Goal: Task Accomplishment & Management: Manage account settings

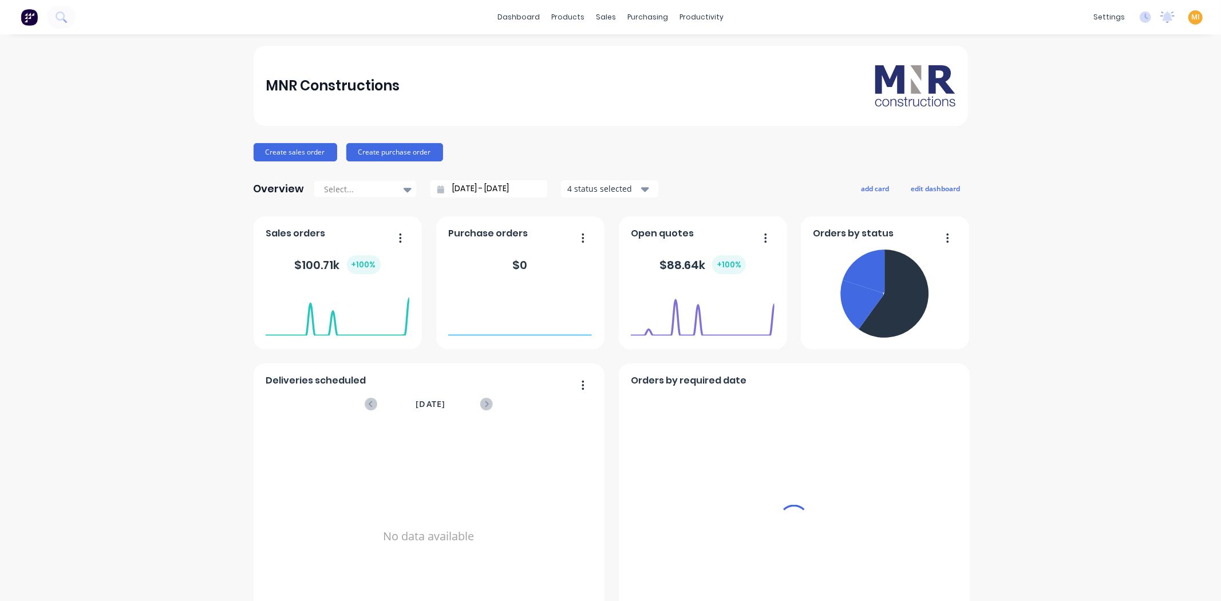
click at [1106, 27] on div "dashboard products sales purchasing productivity dashboard products Product Cat…" at bounding box center [610, 17] width 1221 height 34
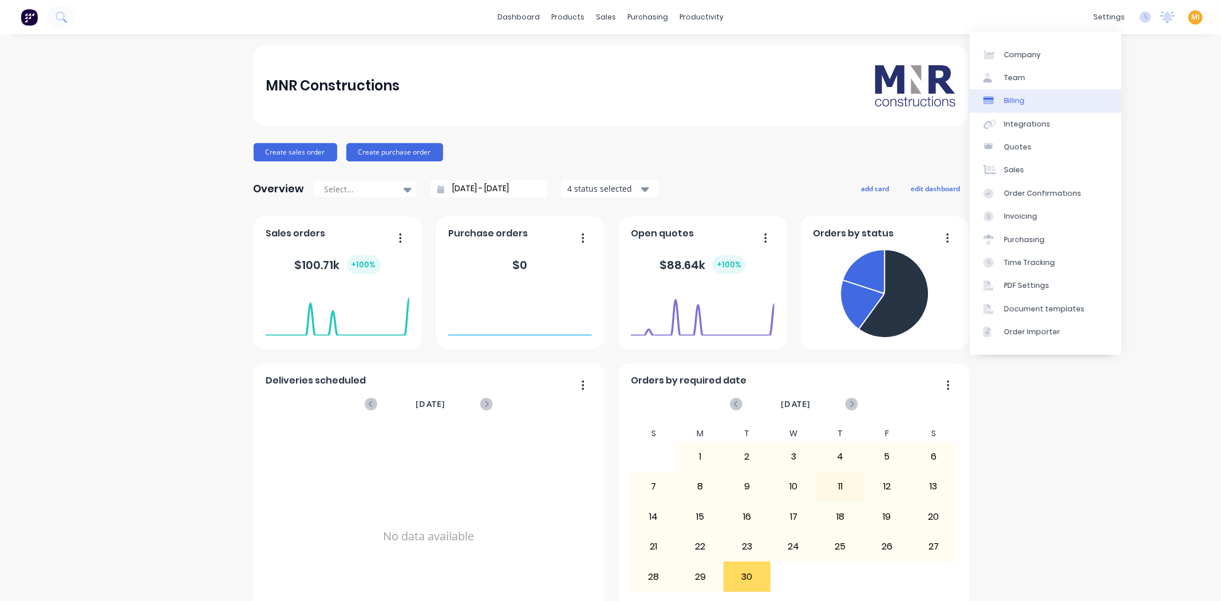
click at [1047, 111] on link "Billing" at bounding box center [1046, 100] width 152 height 23
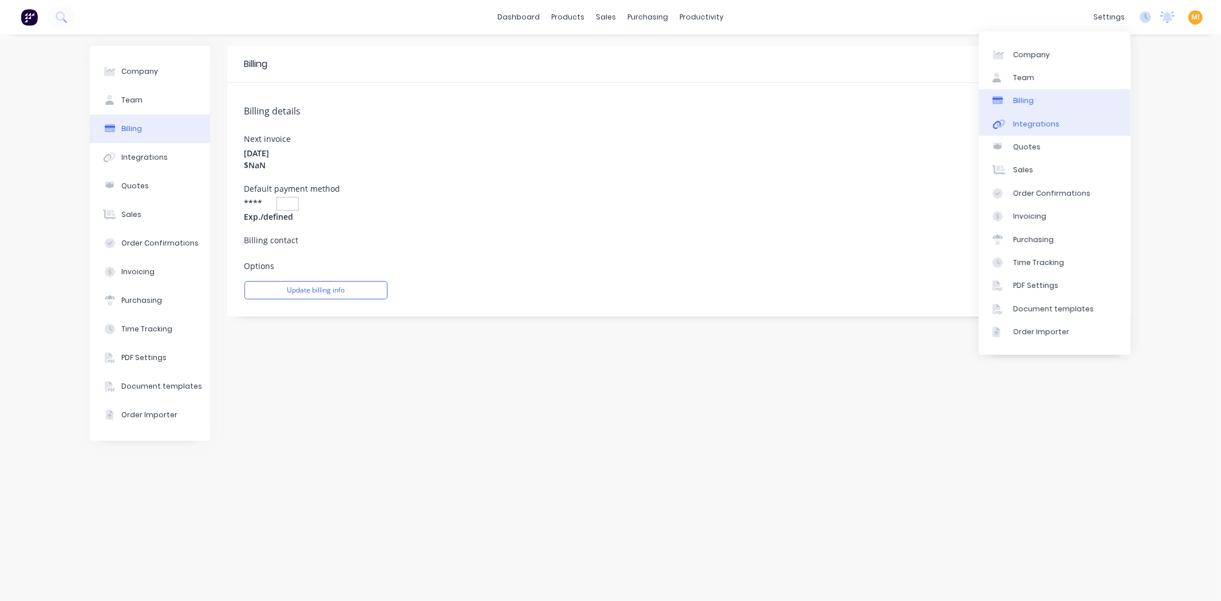
click at [1052, 129] on link "Integrations" at bounding box center [1055, 124] width 152 height 23
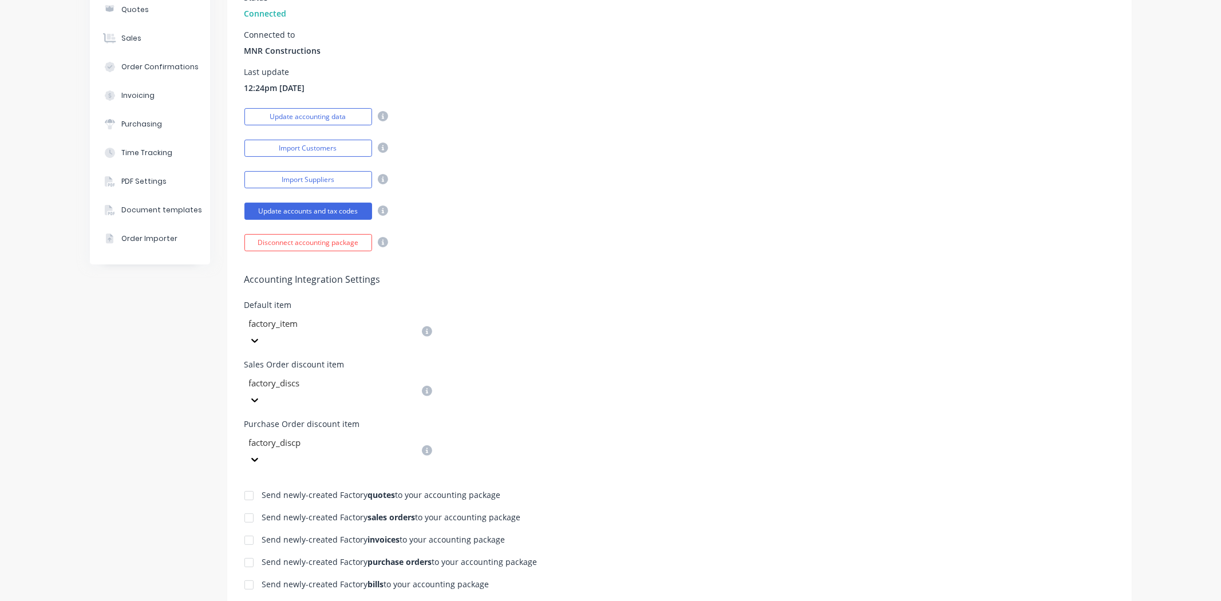
scroll to position [49, 0]
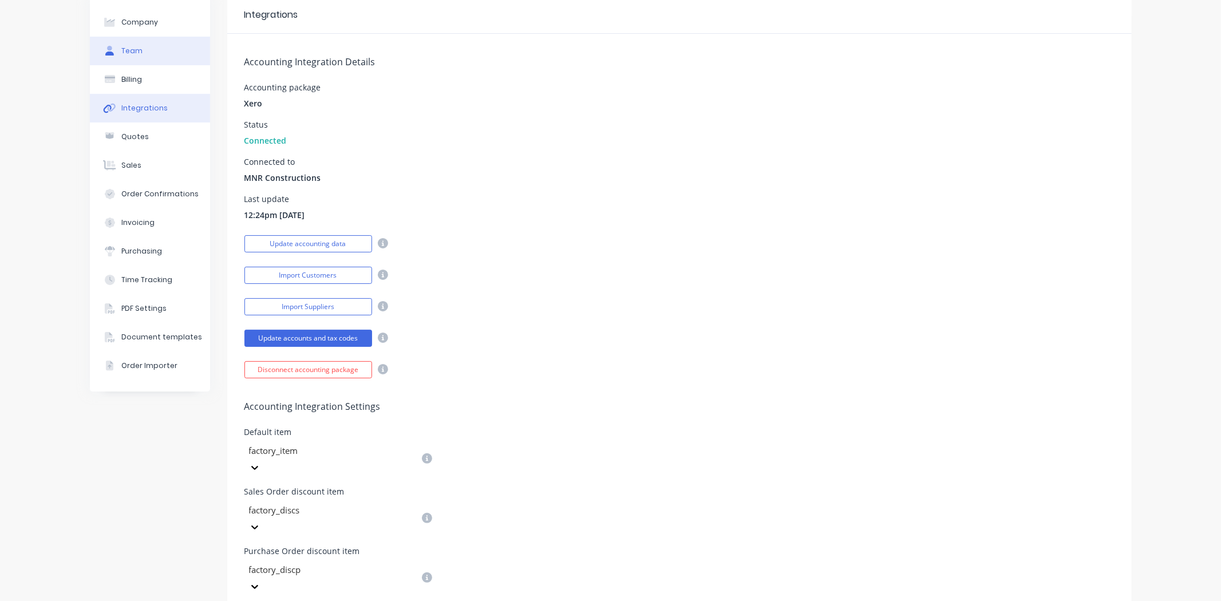
click at [164, 53] on button "Team" at bounding box center [150, 51] width 120 height 29
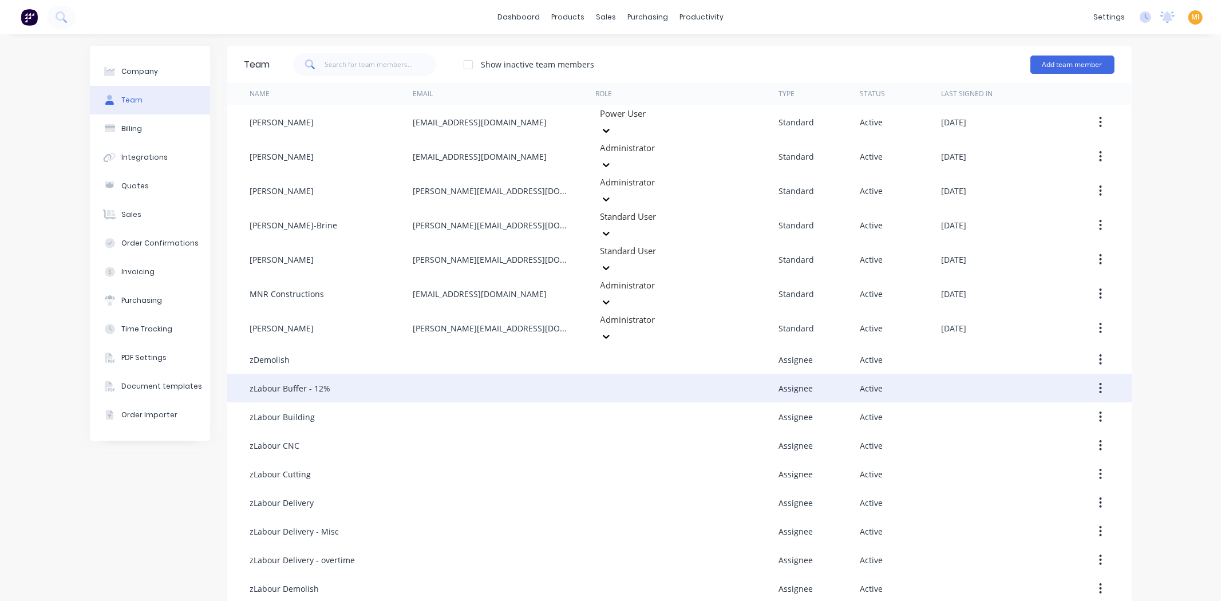
click at [1100, 378] on button "button" at bounding box center [1100, 388] width 27 height 21
click at [1083, 410] on div "Edit" at bounding box center [1060, 418] width 88 height 17
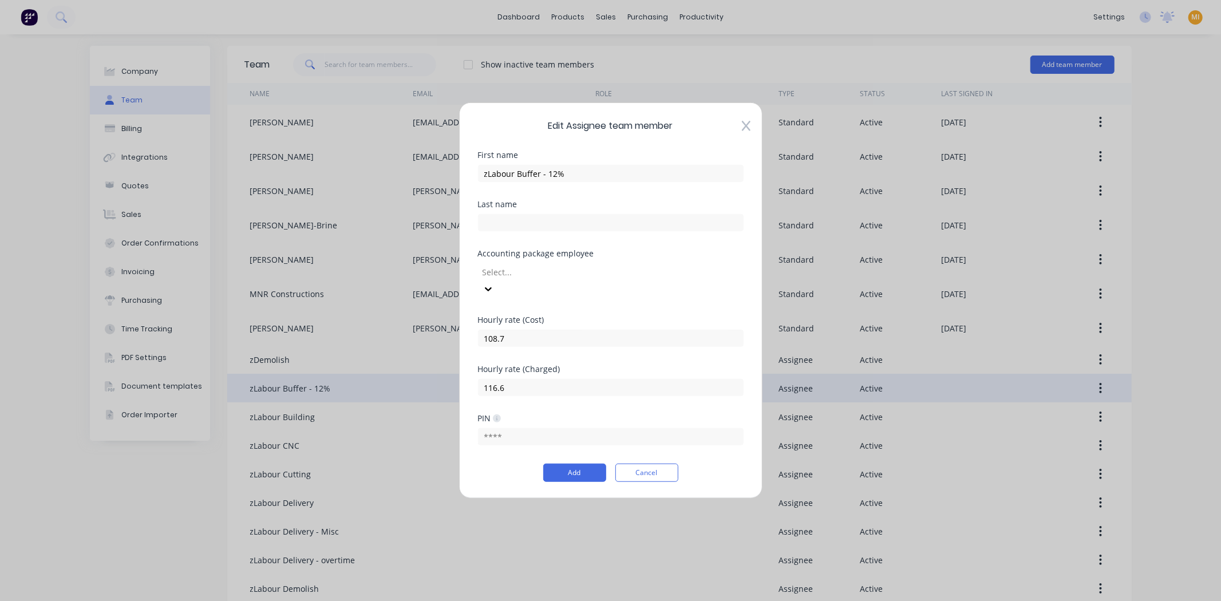
click at [746, 128] on icon at bounding box center [746, 125] width 9 height 11
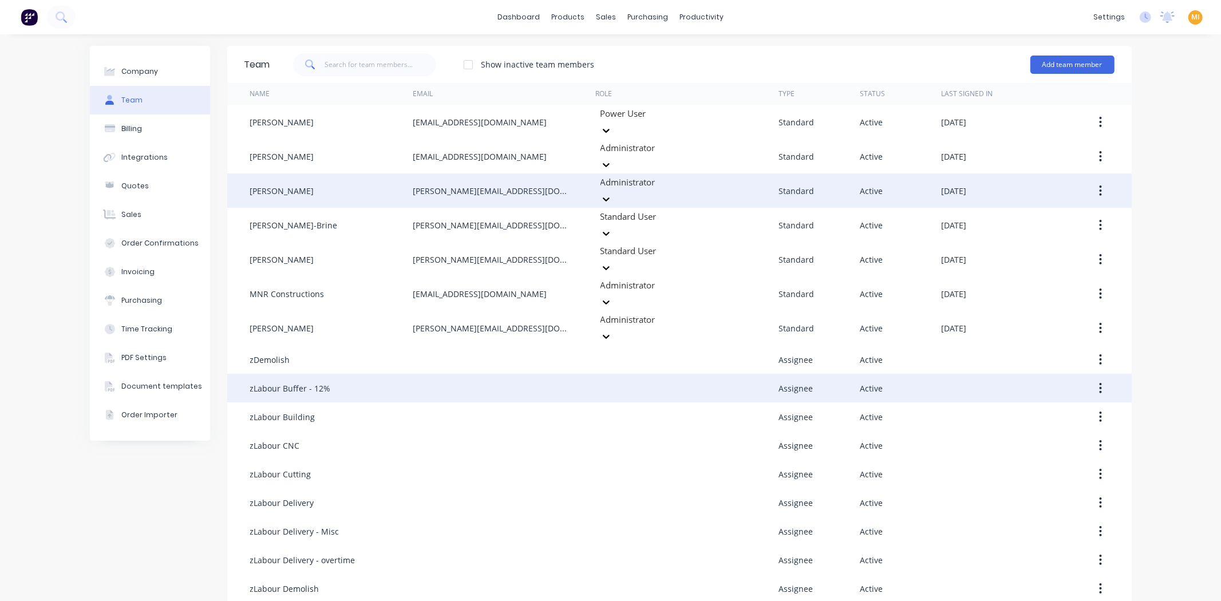
click at [1099, 180] on button "button" at bounding box center [1100, 190] width 27 height 21
click at [1067, 212] on div "Edit" at bounding box center [1060, 220] width 88 height 17
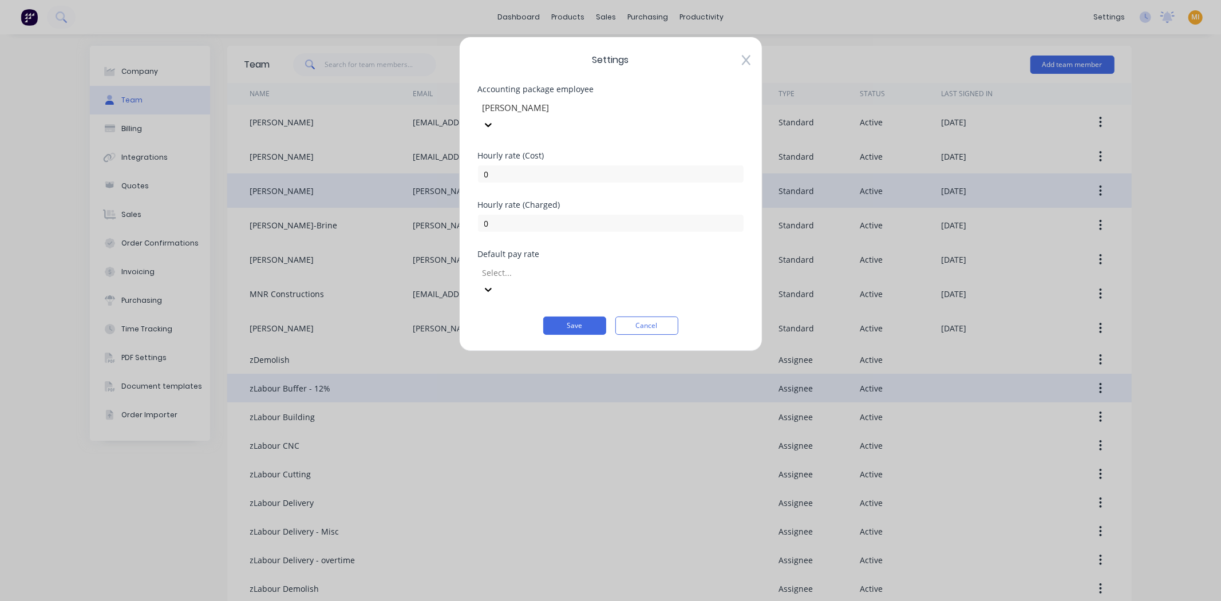
click at [584, 100] on div "[PERSON_NAME]" at bounding box center [564, 107] width 172 height 17
click at [499, 317] on div "Save Cancel" at bounding box center [611, 326] width 266 height 18
click at [508, 266] on div at bounding box center [564, 273] width 165 height 14
click at [497, 307] on div "Settings Accounting package employee [PERSON_NAME] [DEMOGRAPHIC_DATA] rate (Cos…" at bounding box center [610, 194] width 303 height 315
click at [564, 104] on div at bounding box center [564, 108] width 165 height 14
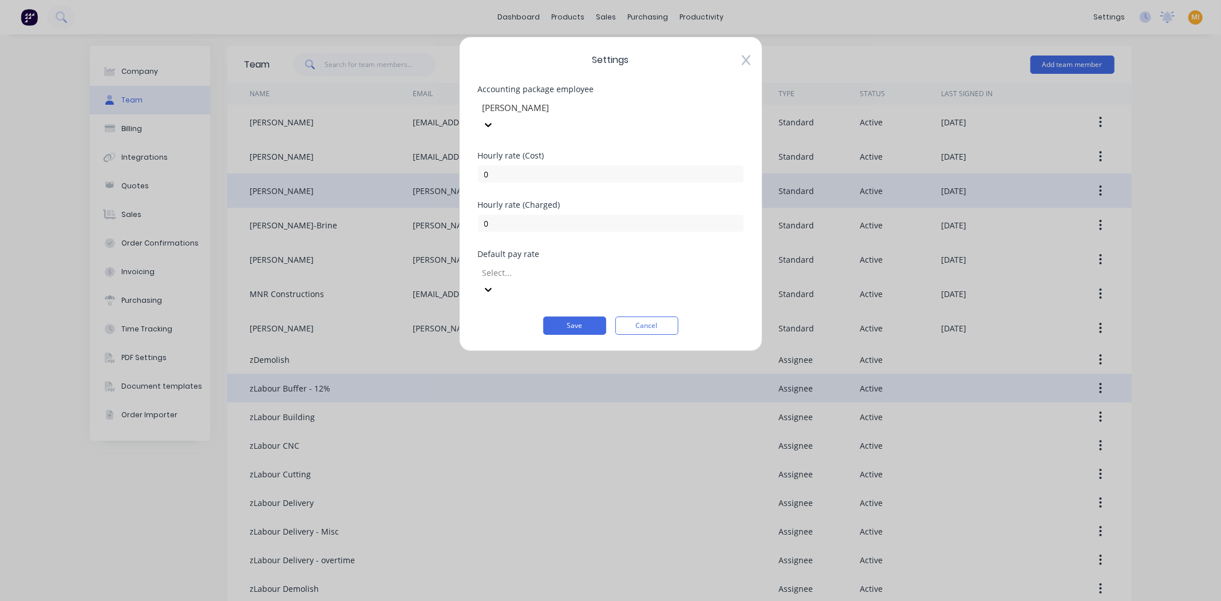
click at [673, 66] on span "Settings" at bounding box center [611, 60] width 266 height 14
click at [640, 317] on button "Cancel" at bounding box center [647, 326] width 63 height 18
